Goal: Complete application form

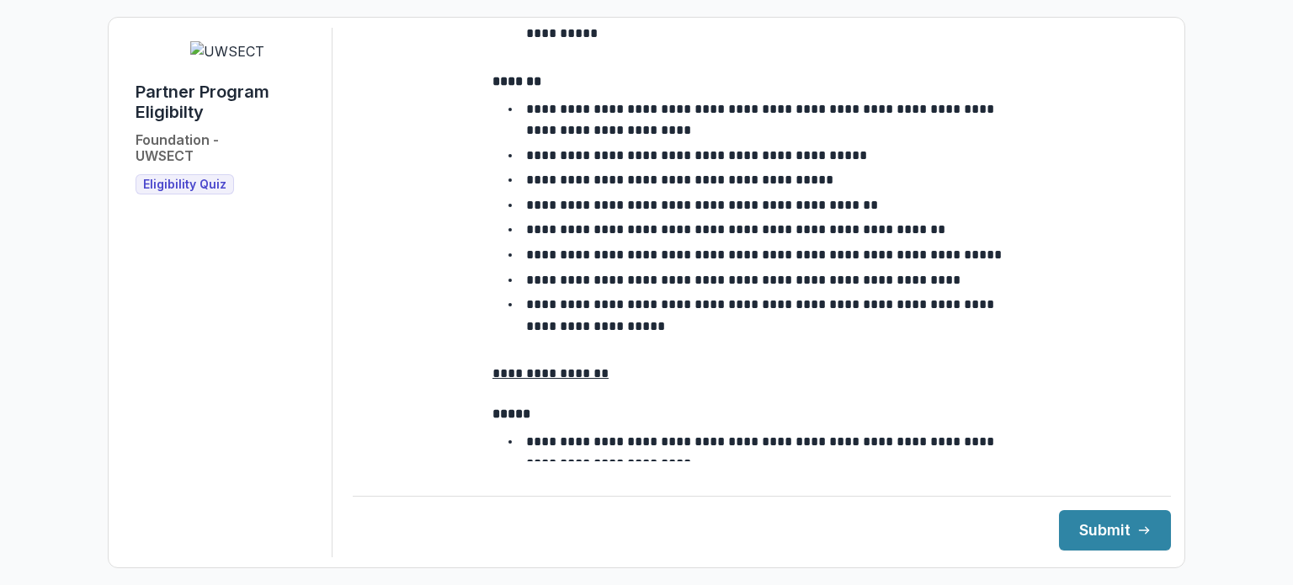
scroll to position [1746, 0]
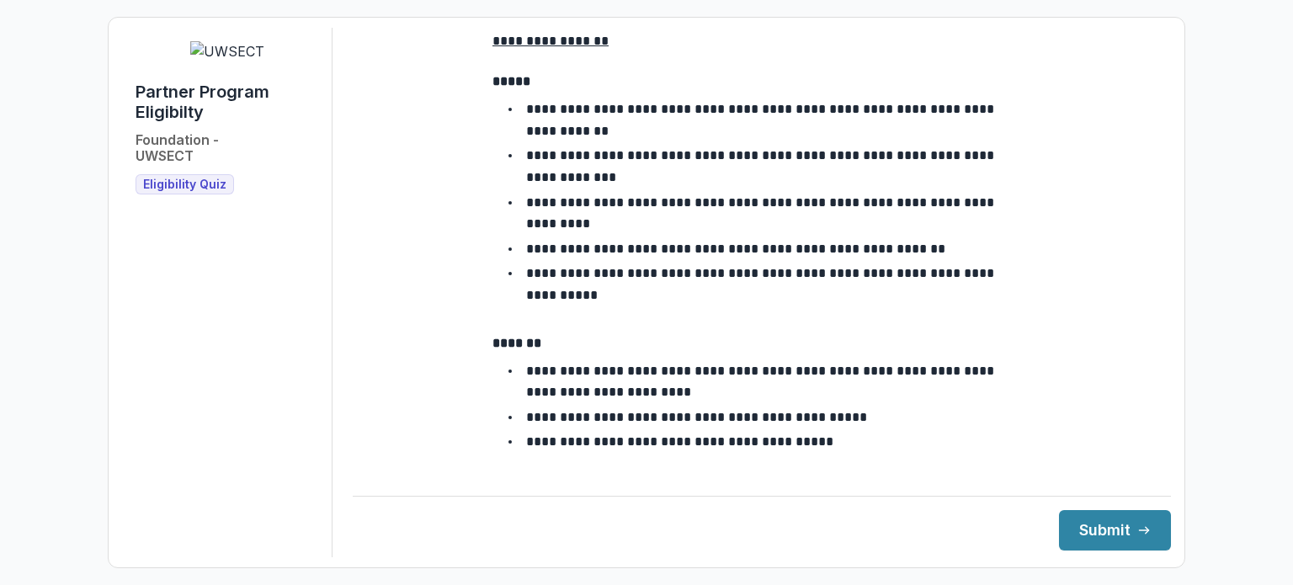
click at [254, 61] on img at bounding box center [227, 51] width 74 height 20
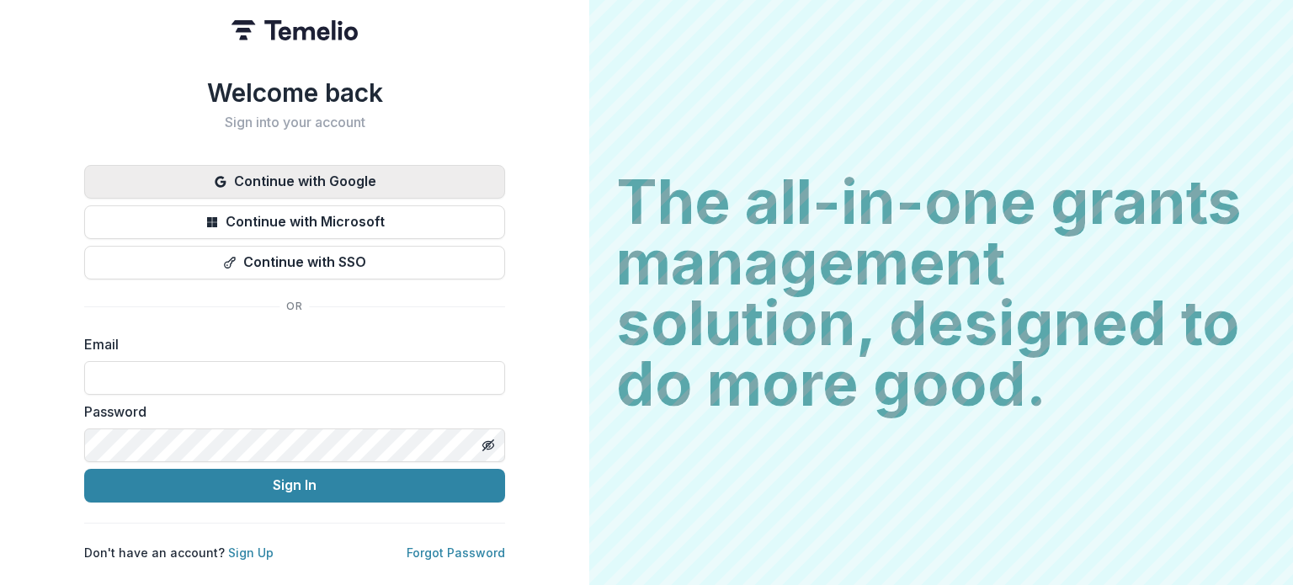
click at [322, 166] on button "Continue with Google" at bounding box center [294, 182] width 421 height 34
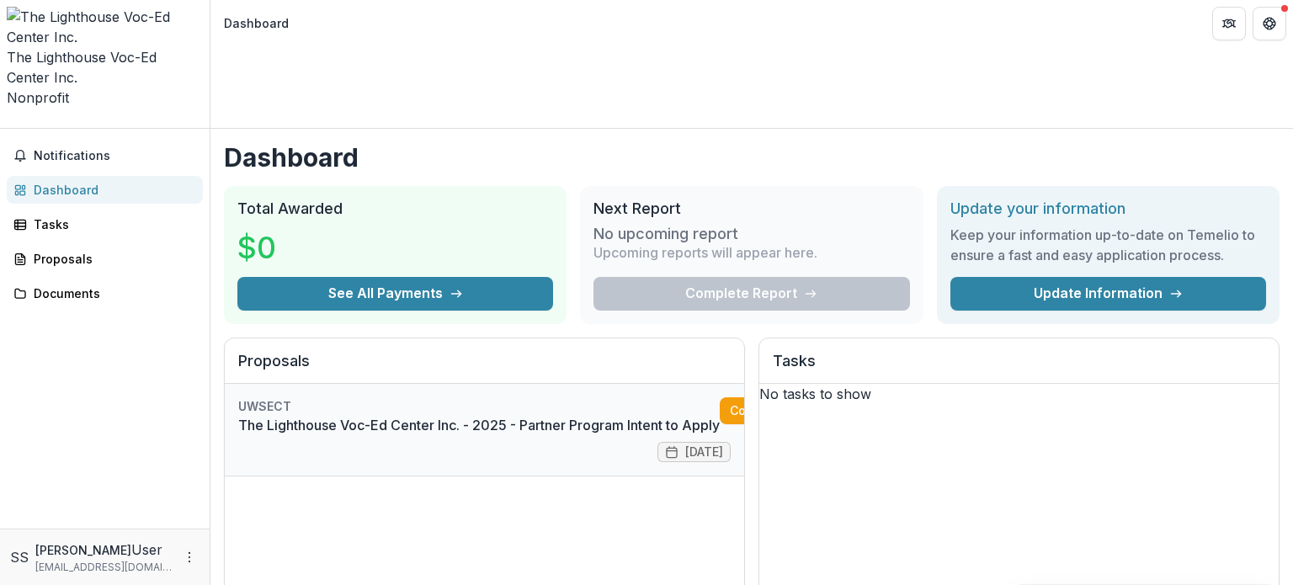
click at [523, 415] on link "The Lighthouse Voc-Ed Center Inc. - 2025 - Partner Program Intent to Apply" at bounding box center [479, 425] width 482 height 20
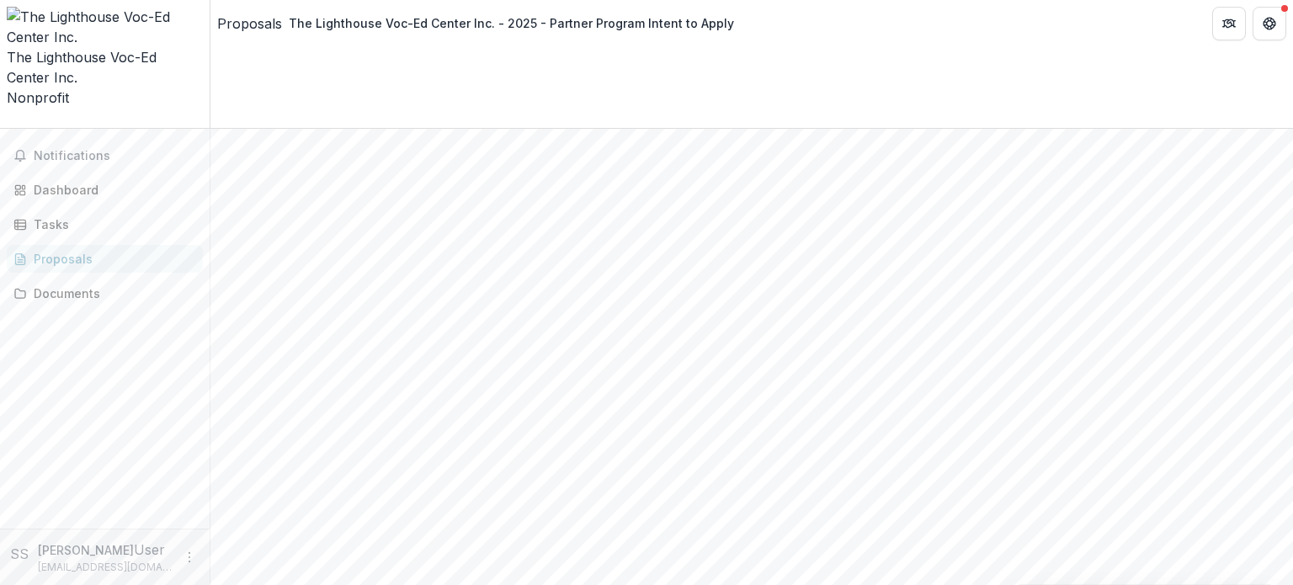
scroll to position [449, 0]
drag, startPoint x: 525, startPoint y: 407, endPoint x: 301, endPoint y: 394, distance: 224.3
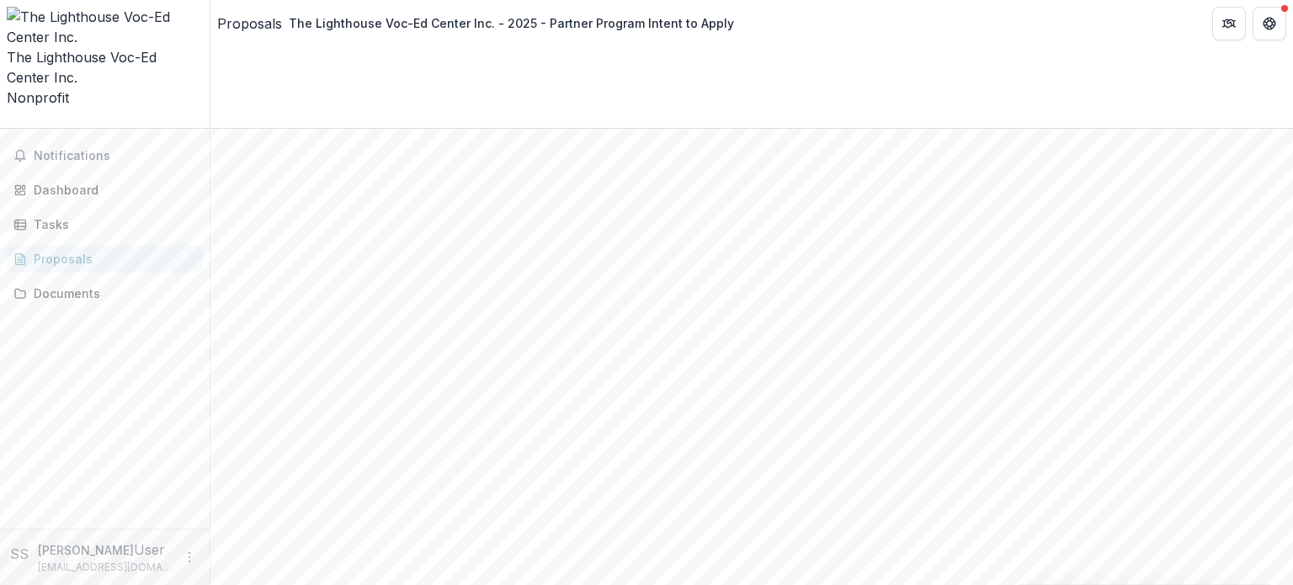
type input "**********"
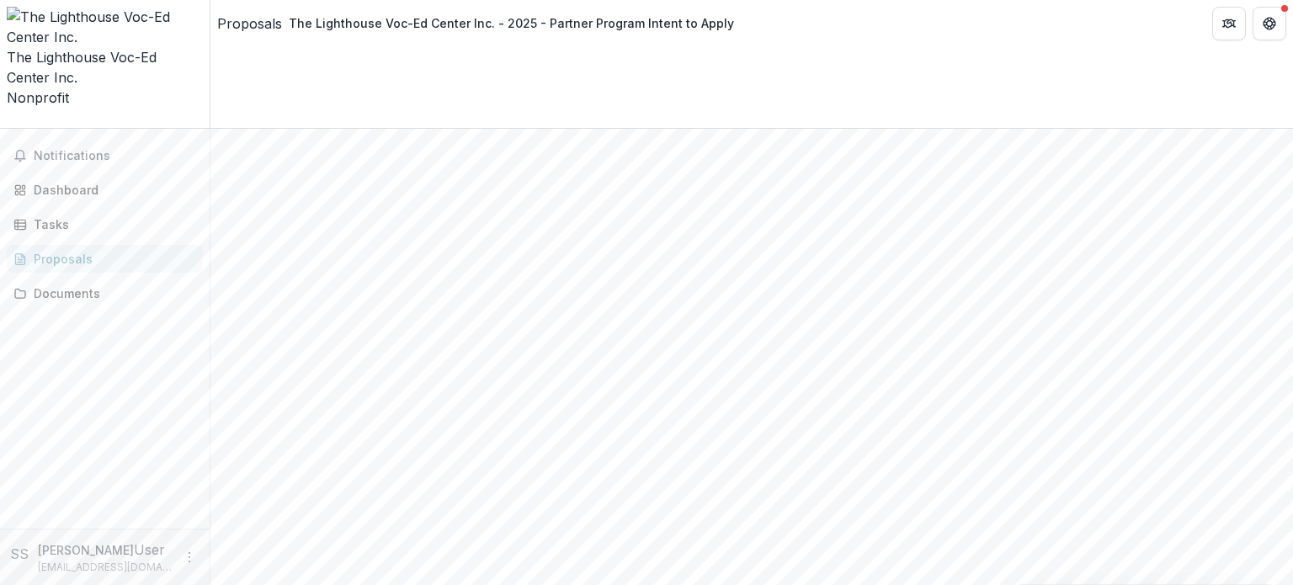
scroll to position [29, 0]
